Goal: Task Accomplishment & Management: Manage account settings

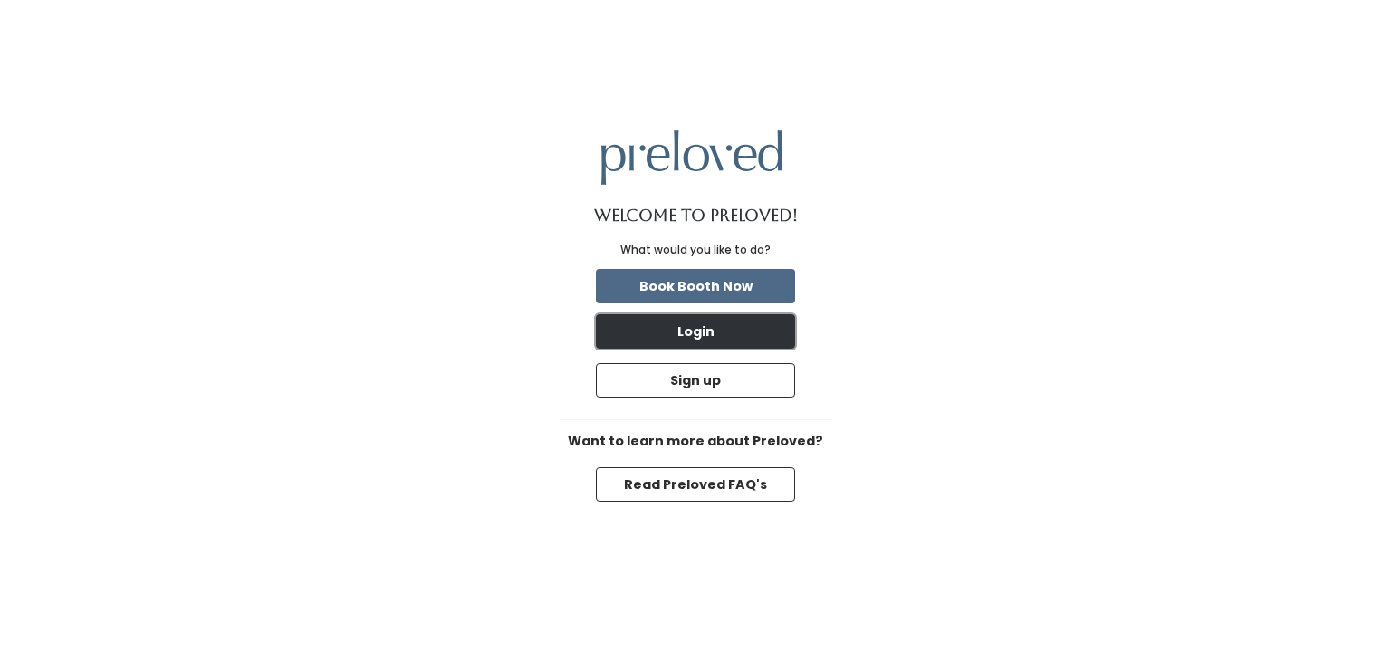
click at [693, 341] on button "Login" at bounding box center [695, 331] width 199 height 34
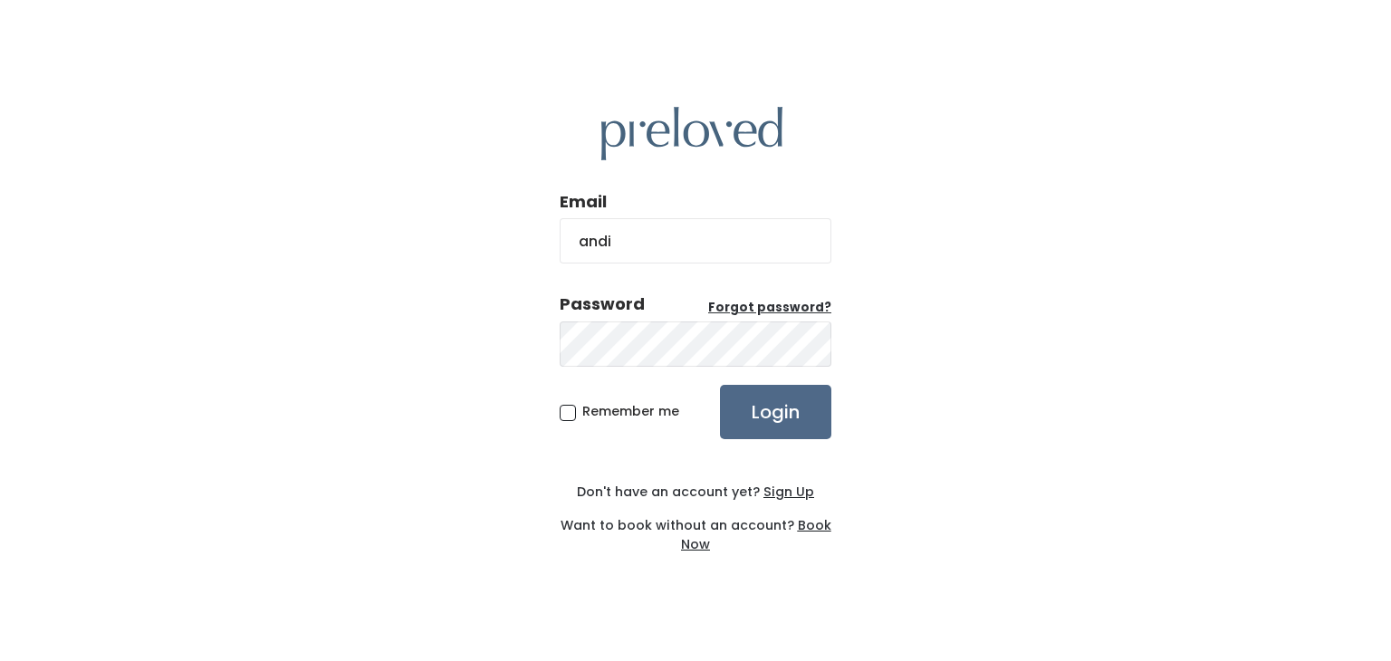
type input "andi11235@yahoo.com"
click at [720, 385] on input "Login" at bounding box center [775, 412] width 111 height 54
